Goal: Check status: Check status

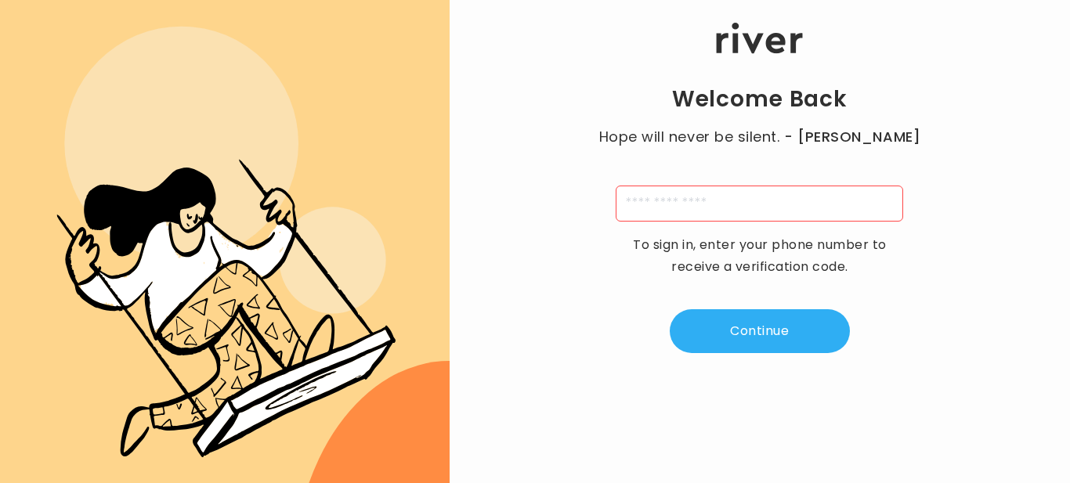
click at [681, 211] on input "tel" at bounding box center [759, 204] width 287 height 36
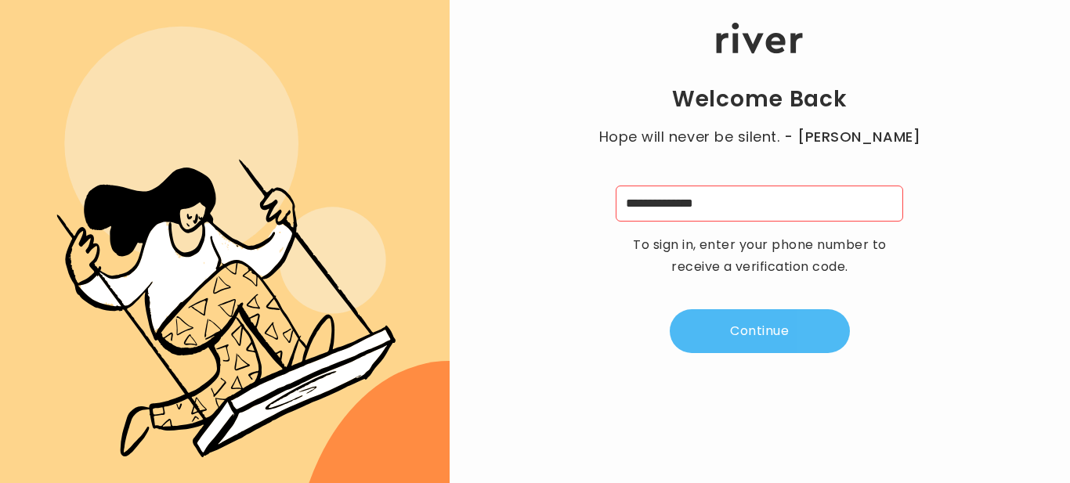
type input "**********"
click at [753, 338] on button "Continue" at bounding box center [760, 331] width 180 height 44
type input "*"
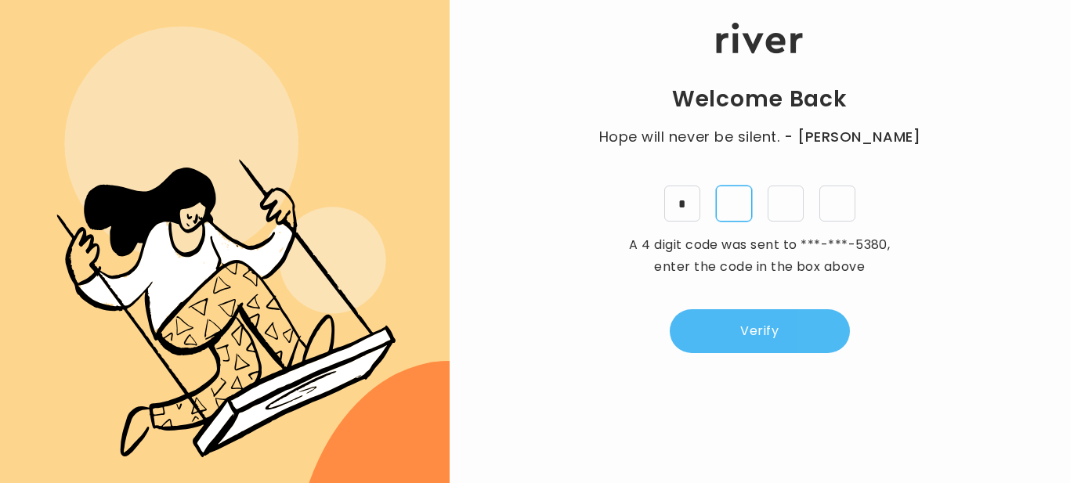
type input "*"
click at [753, 338] on button "Verify" at bounding box center [760, 331] width 180 height 44
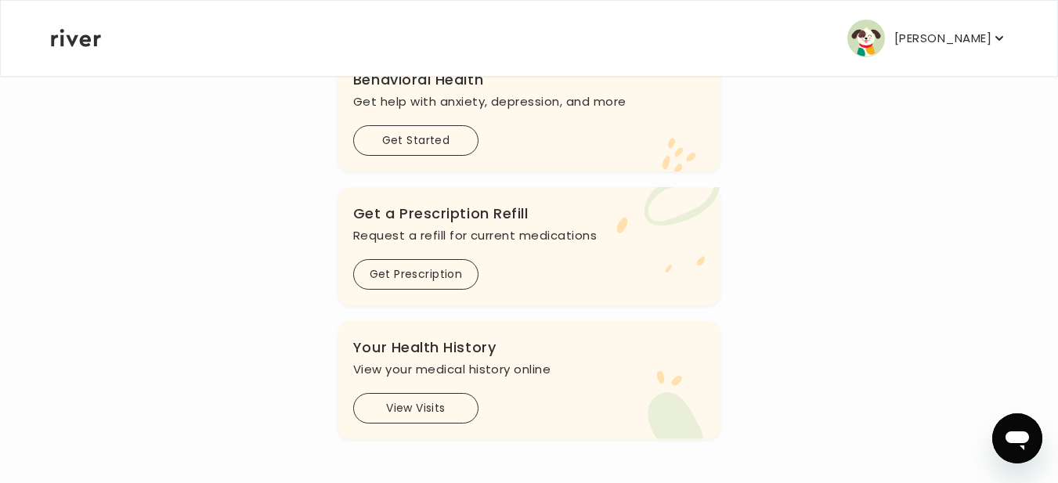
scroll to position [407, 0]
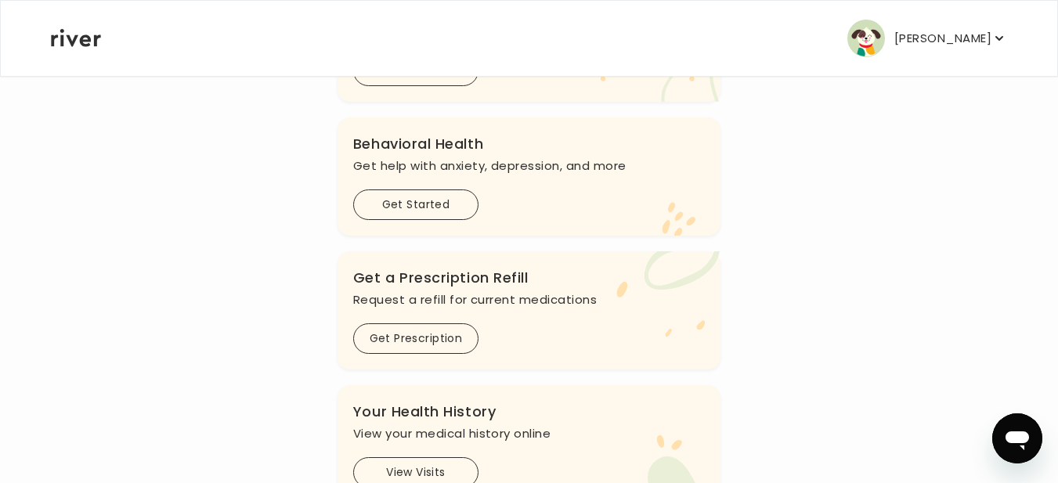
click at [406, 405] on div ".cls-1 { fill: #ffe0ae; } .cls-2 { fill: #eaefd8; } Your Health History View yo…" at bounding box center [529, 444] width 383 height 118
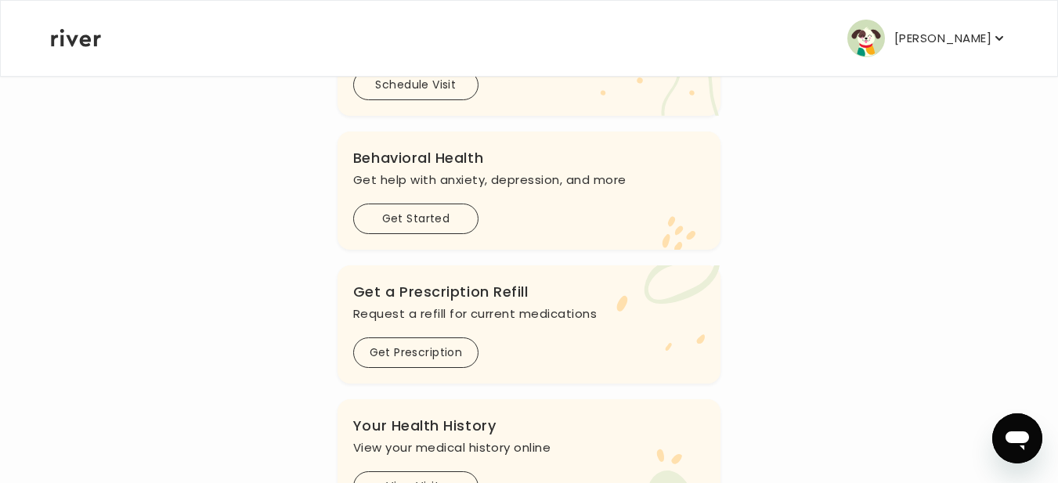
scroll to position [486, 0]
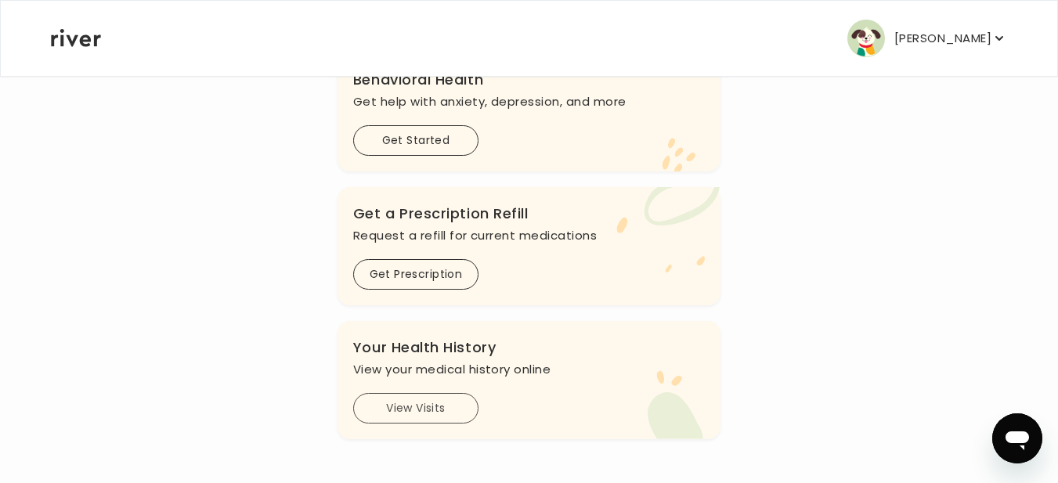
click at [397, 406] on button "View Visits" at bounding box center [415, 408] width 125 height 31
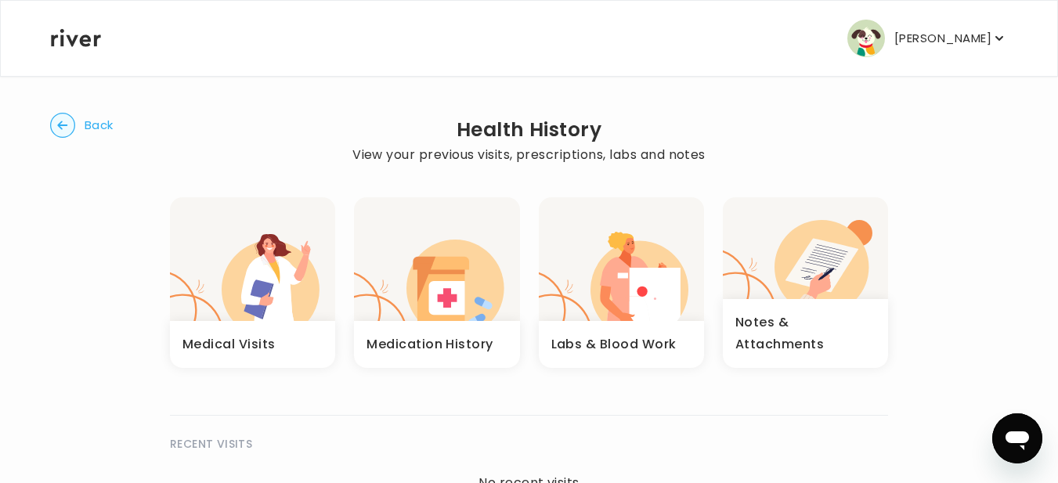
click at [602, 273] on icon "button" at bounding box center [640, 283] width 98 height 85
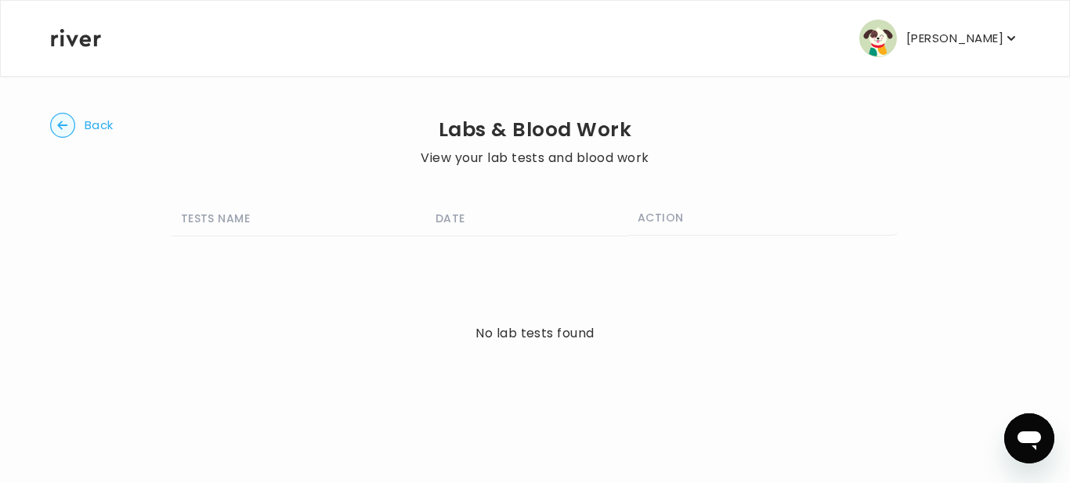
click at [461, 222] on th "DATE" at bounding box center [527, 218] width 202 height 35
click at [652, 227] on th "ACTION" at bounding box center [763, 218] width 270 height 35
click at [217, 228] on th "TESTS NAME" at bounding box center [299, 218] width 255 height 35
click at [63, 125] on circle "button" at bounding box center [63, 126] width 24 height 24
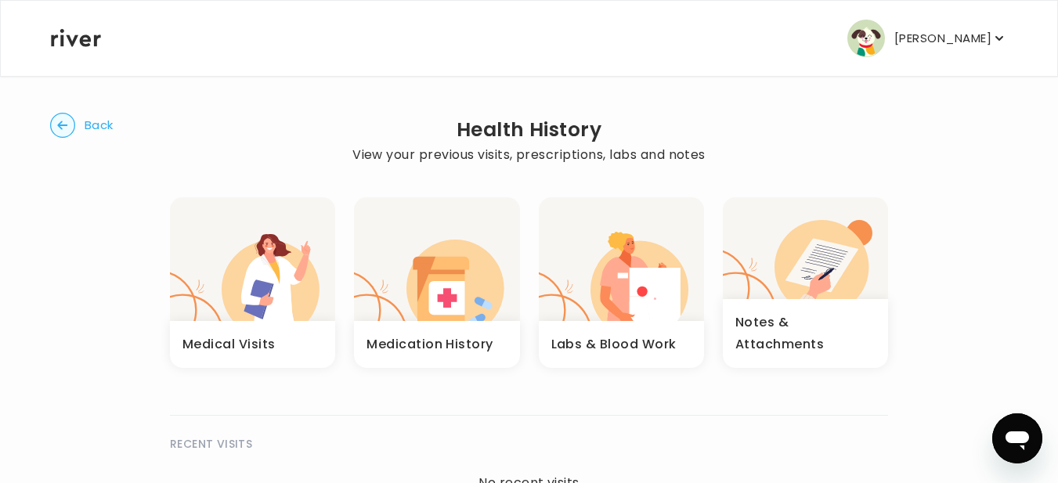
click at [476, 294] on icon "button" at bounding box center [456, 289] width 98 height 98
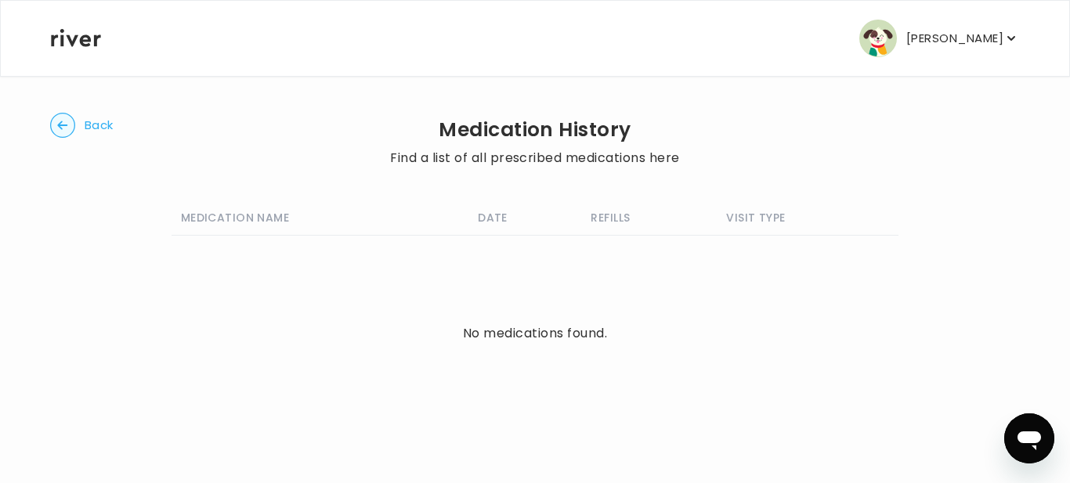
click at [70, 126] on circle "button" at bounding box center [63, 126] width 24 height 24
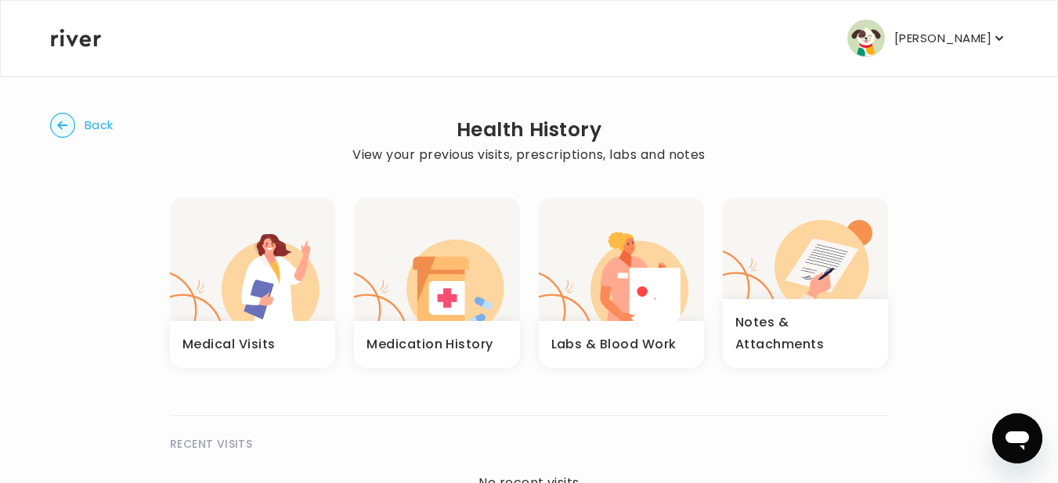
click at [850, 255] on icon "button" at bounding box center [822, 266] width 73 height 54
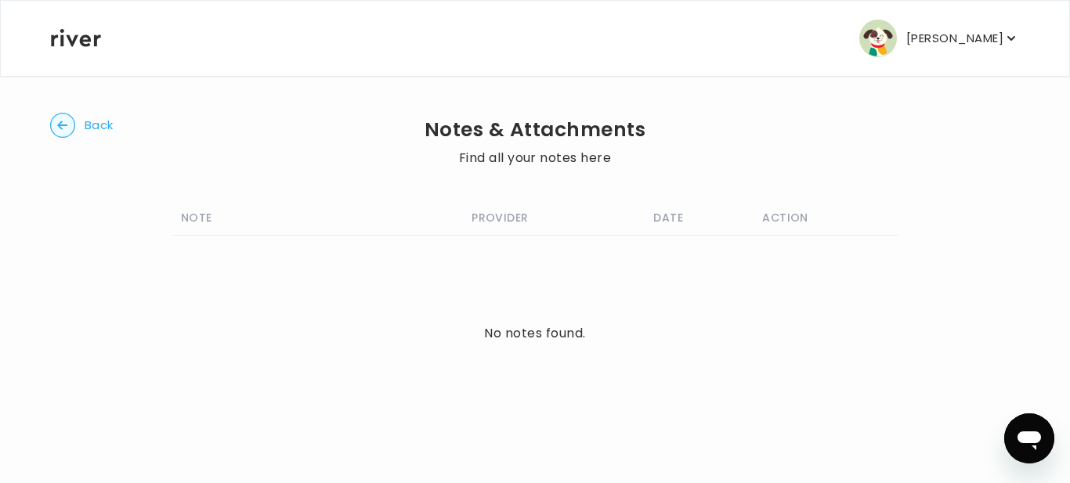
click at [74, 121] on circle "button" at bounding box center [63, 126] width 24 height 24
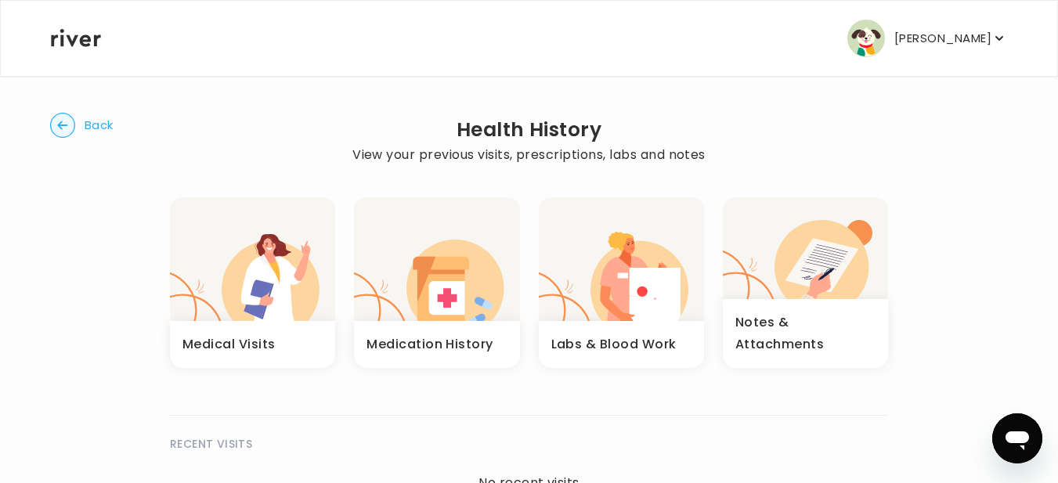
click at [275, 249] on icon "button" at bounding box center [271, 277] width 98 height 87
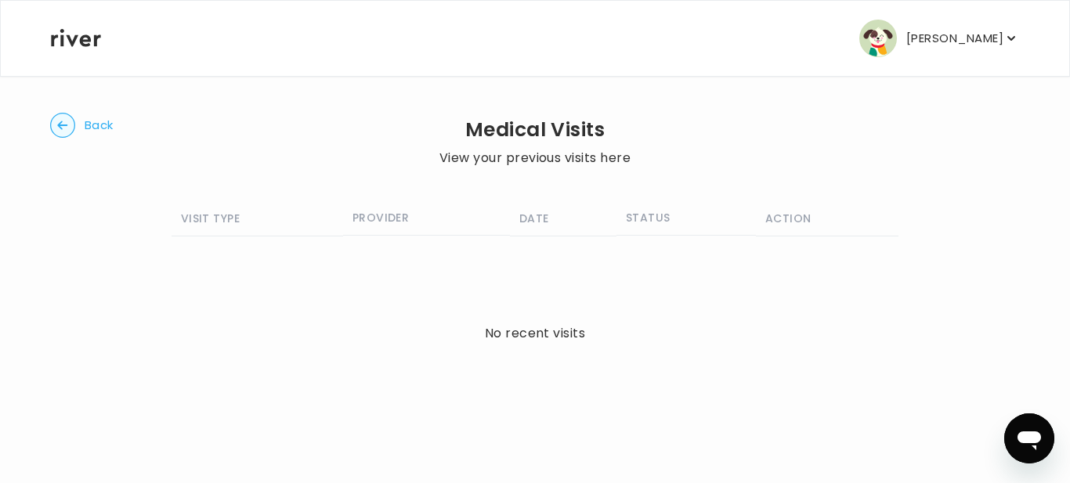
click at [78, 128] on button "Back" at bounding box center [81, 125] width 63 height 25
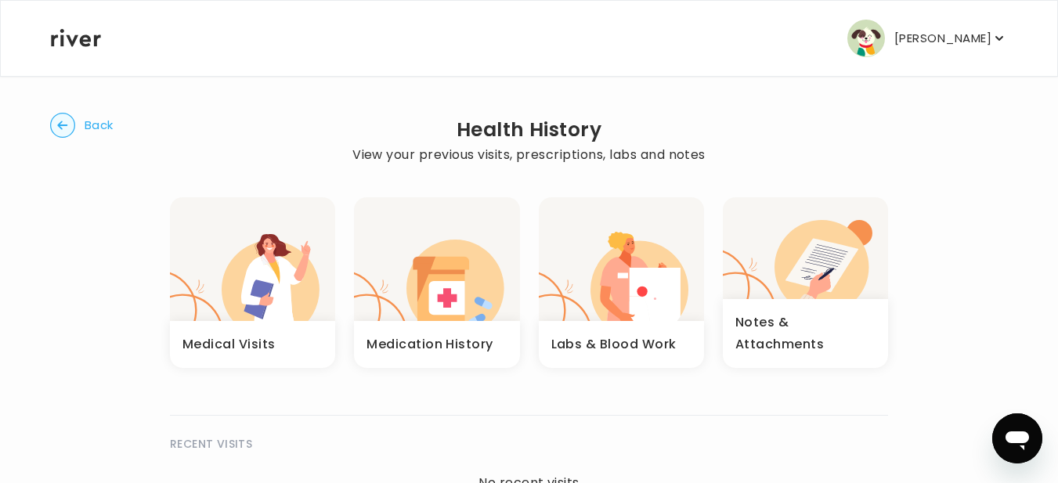
click at [909, 36] on p "[PERSON_NAME]" at bounding box center [943, 38] width 97 height 22
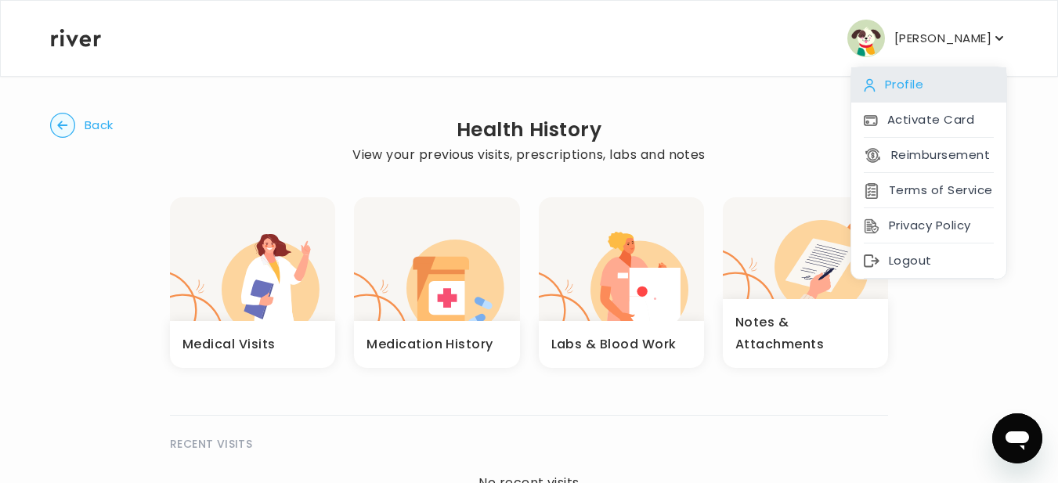
click at [905, 84] on div "Profile" at bounding box center [928, 84] width 155 height 35
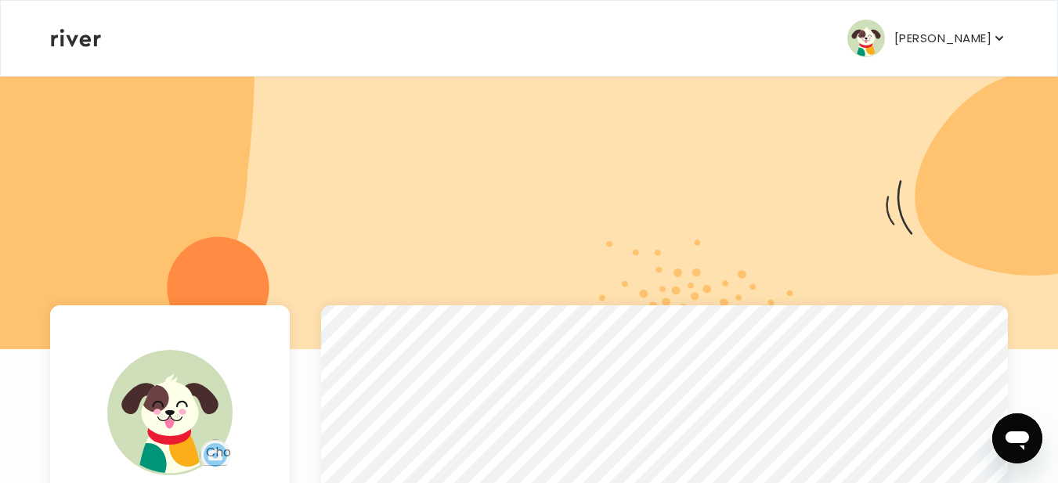
click at [67, 40] on icon at bounding box center [76, 38] width 50 height 18
